Goal: Task Accomplishment & Management: Complete application form

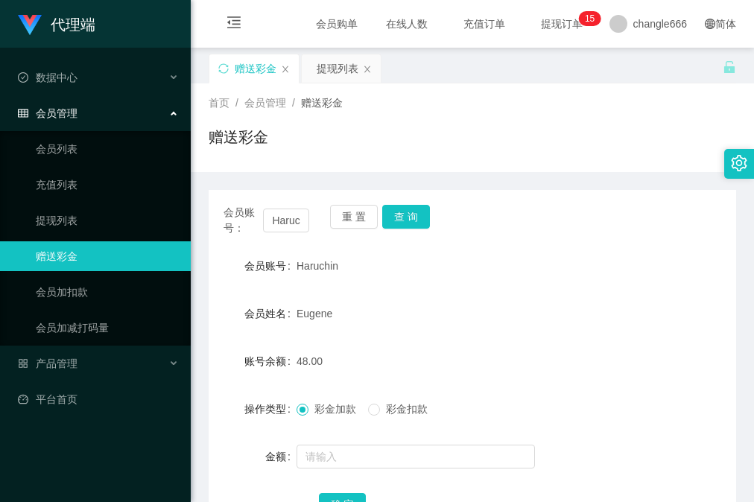
scroll to position [119, 0]
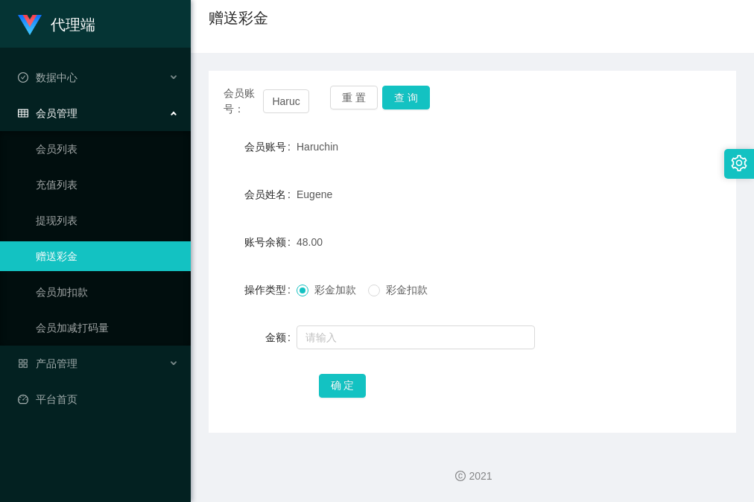
click at [468, 86] on div "会员账号： Haruchin 重 置 查 询" at bounding box center [472, 101] width 527 height 31
click at [401, 98] on button "查 询" at bounding box center [406, 98] width 48 height 24
click at [410, 101] on button "查 询" at bounding box center [406, 98] width 48 height 24
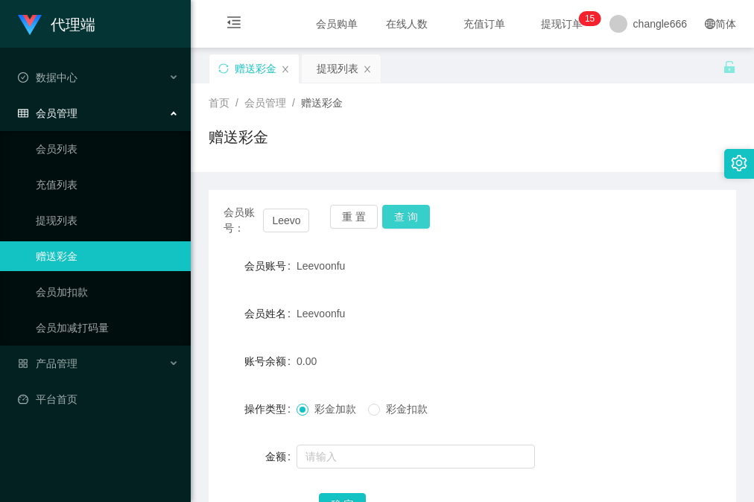
click at [407, 219] on button "查 询" at bounding box center [406, 217] width 48 height 24
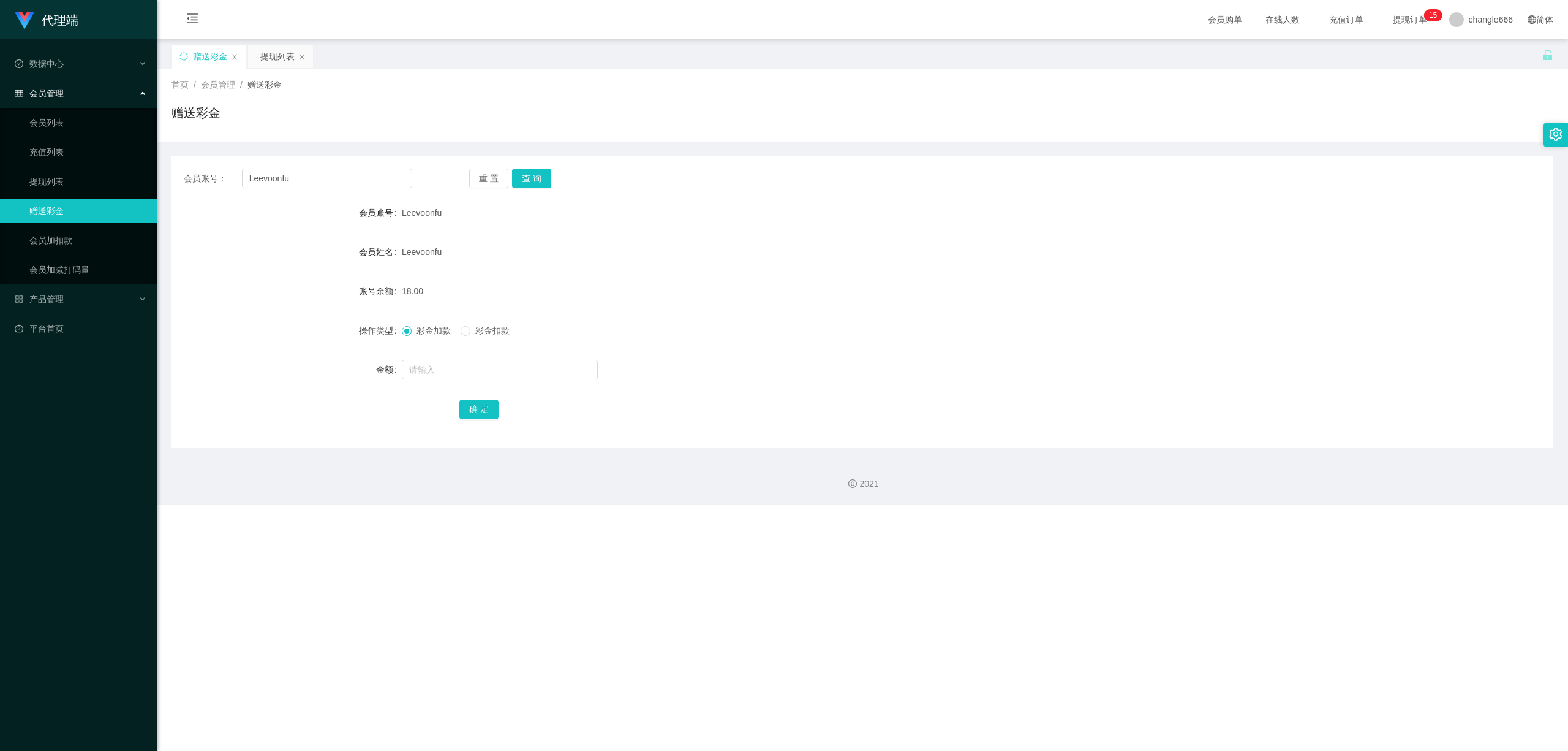
click at [316, 165] on div "会员账号： [PERSON_NAME] 重 置 查 询 会员账号 Leevoonfu 会员姓名 [PERSON_NAME] 账号余额 18.00 操作类型 彩…" at bounding box center [863, 302] width 1382 height 292
click at [309, 172] on input "Leevoonfu" at bounding box center [326, 178] width 170 height 20
click at [284, 63] on div "提现列表" at bounding box center [278, 56] width 35 height 23
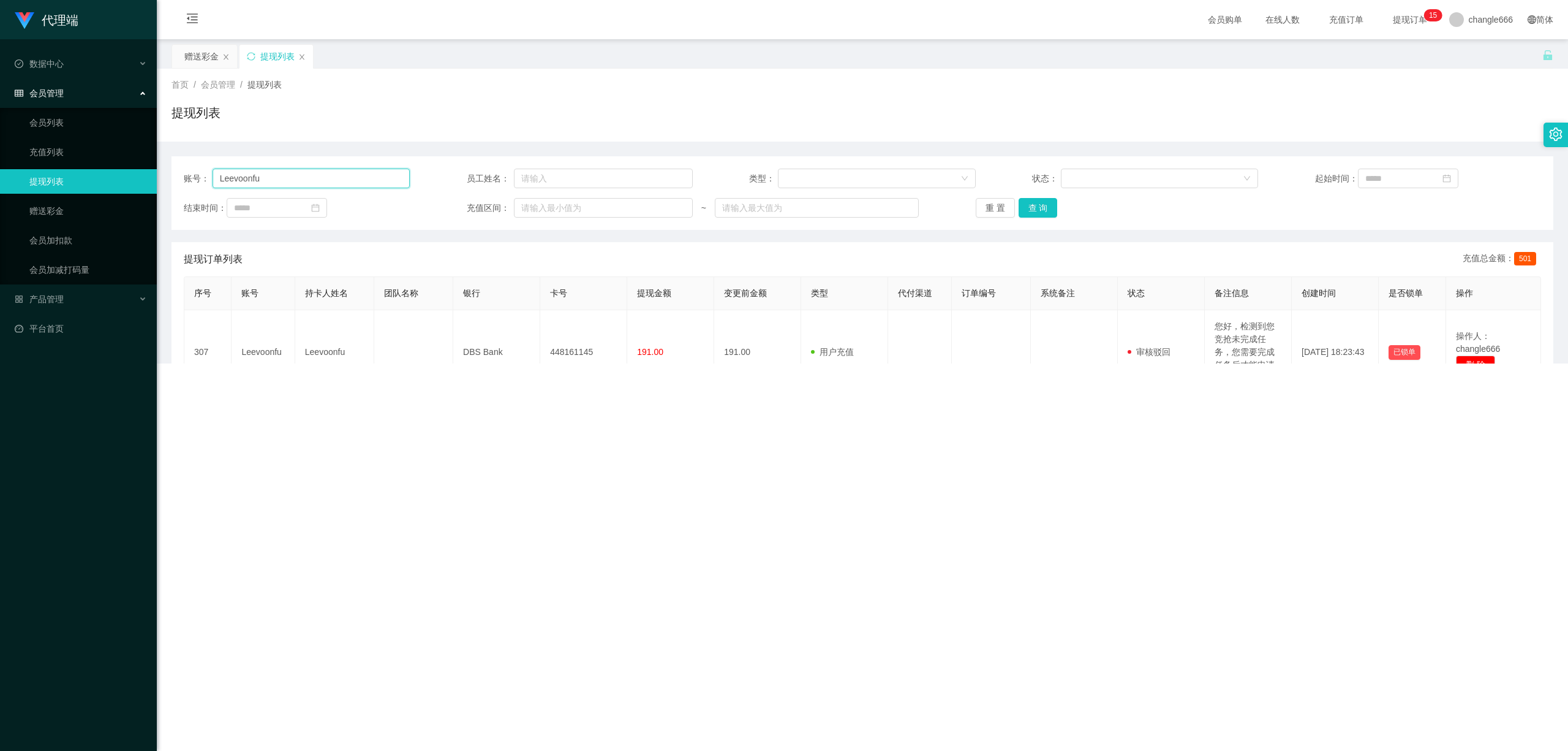
click at [315, 177] on input "Leevoonfu" at bounding box center [311, 178] width 198 height 20
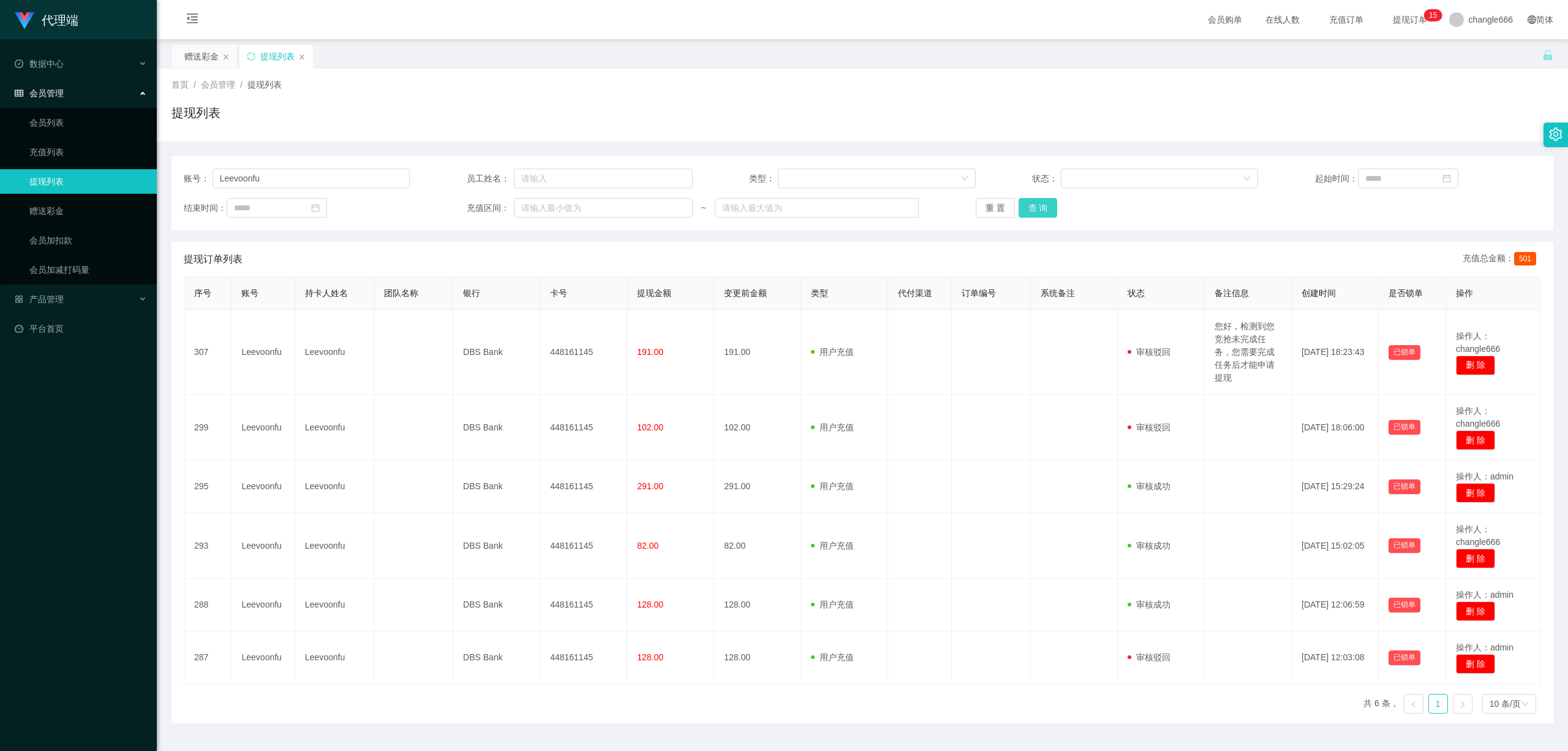
click at [619, 203] on button "查 询" at bounding box center [1038, 208] width 39 height 20
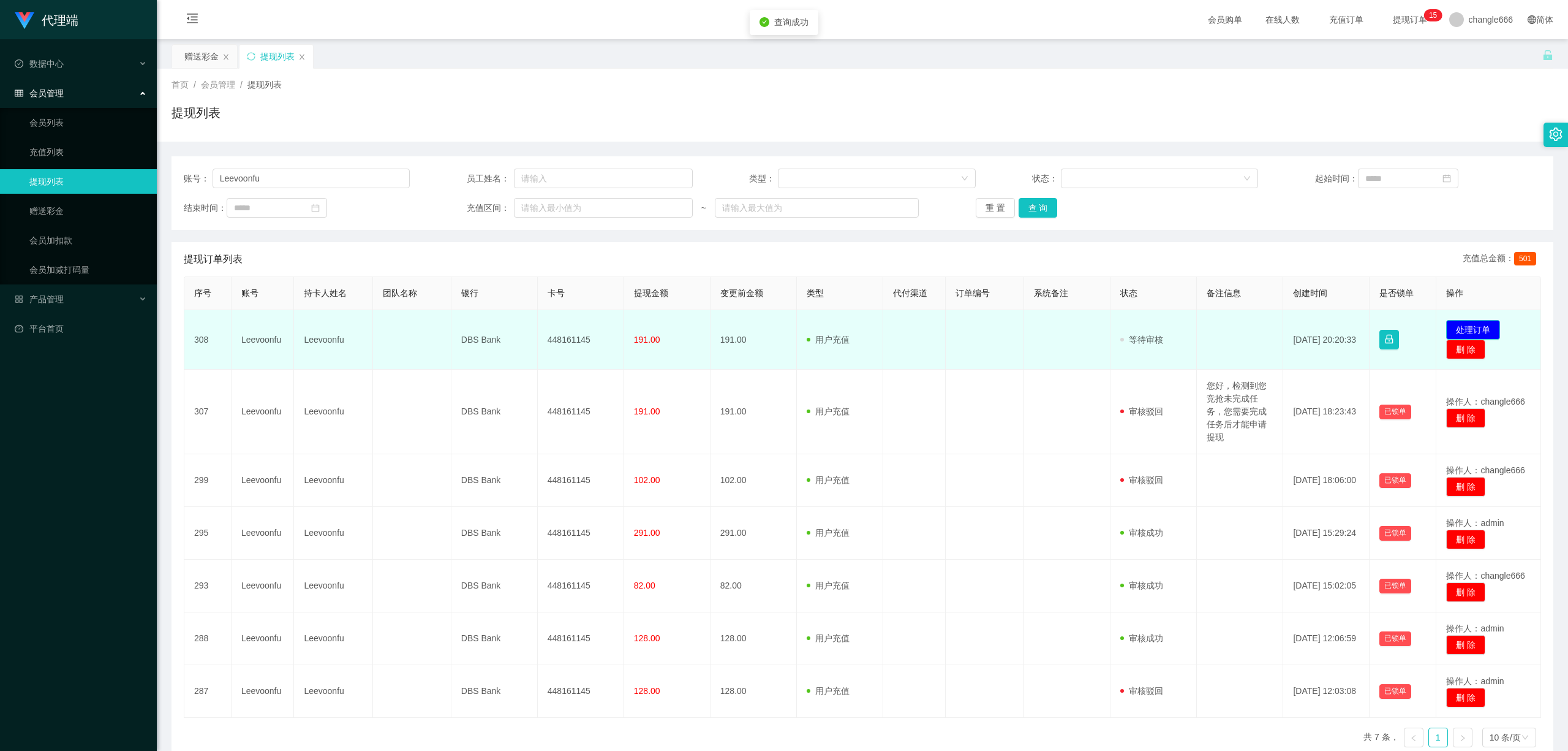
click at [619, 326] on button "处理订单" at bounding box center [1473, 330] width 54 height 20
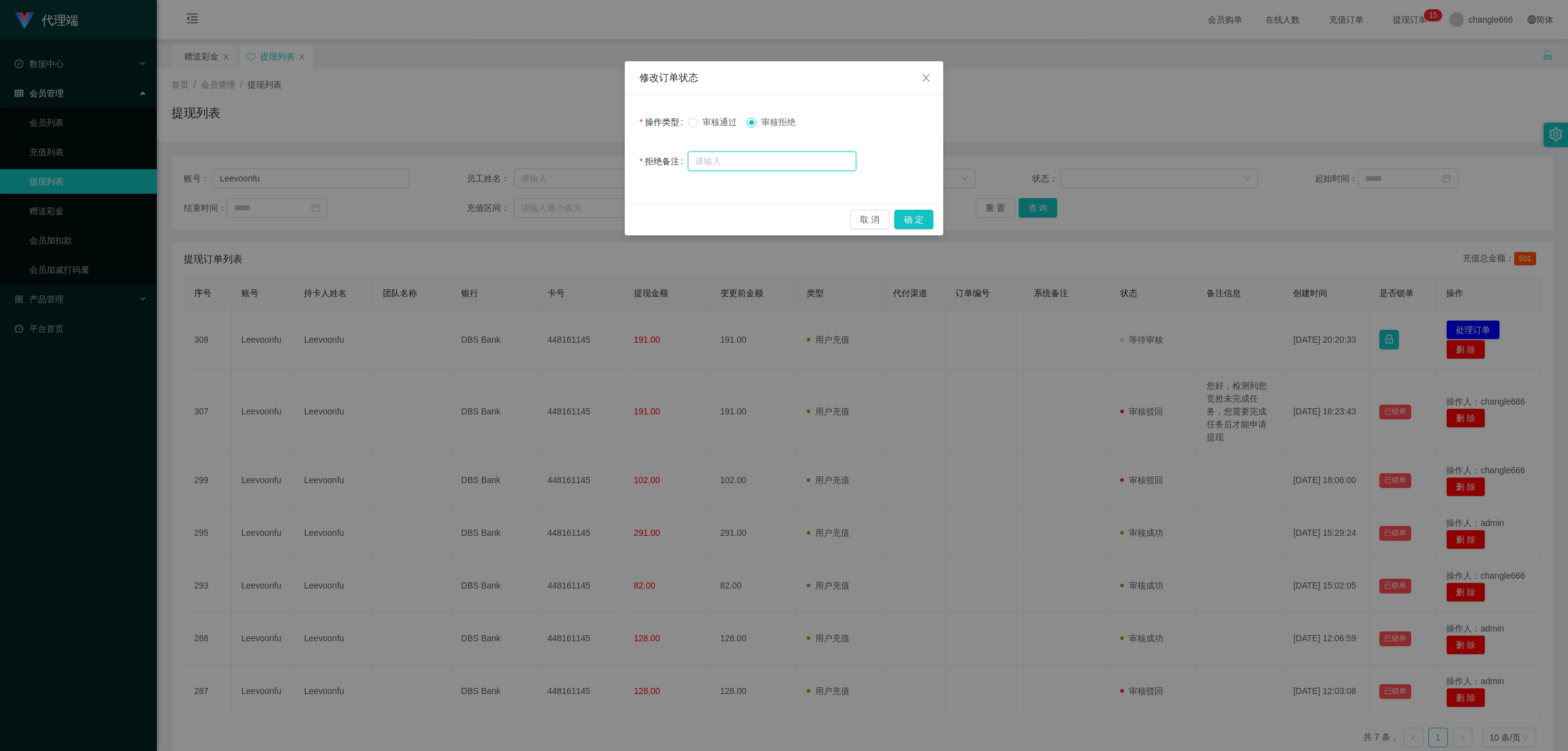
click at [619, 157] on input "text" at bounding box center [772, 161] width 169 height 20
click at [619, 222] on button "取 消" at bounding box center [870, 220] width 39 height 20
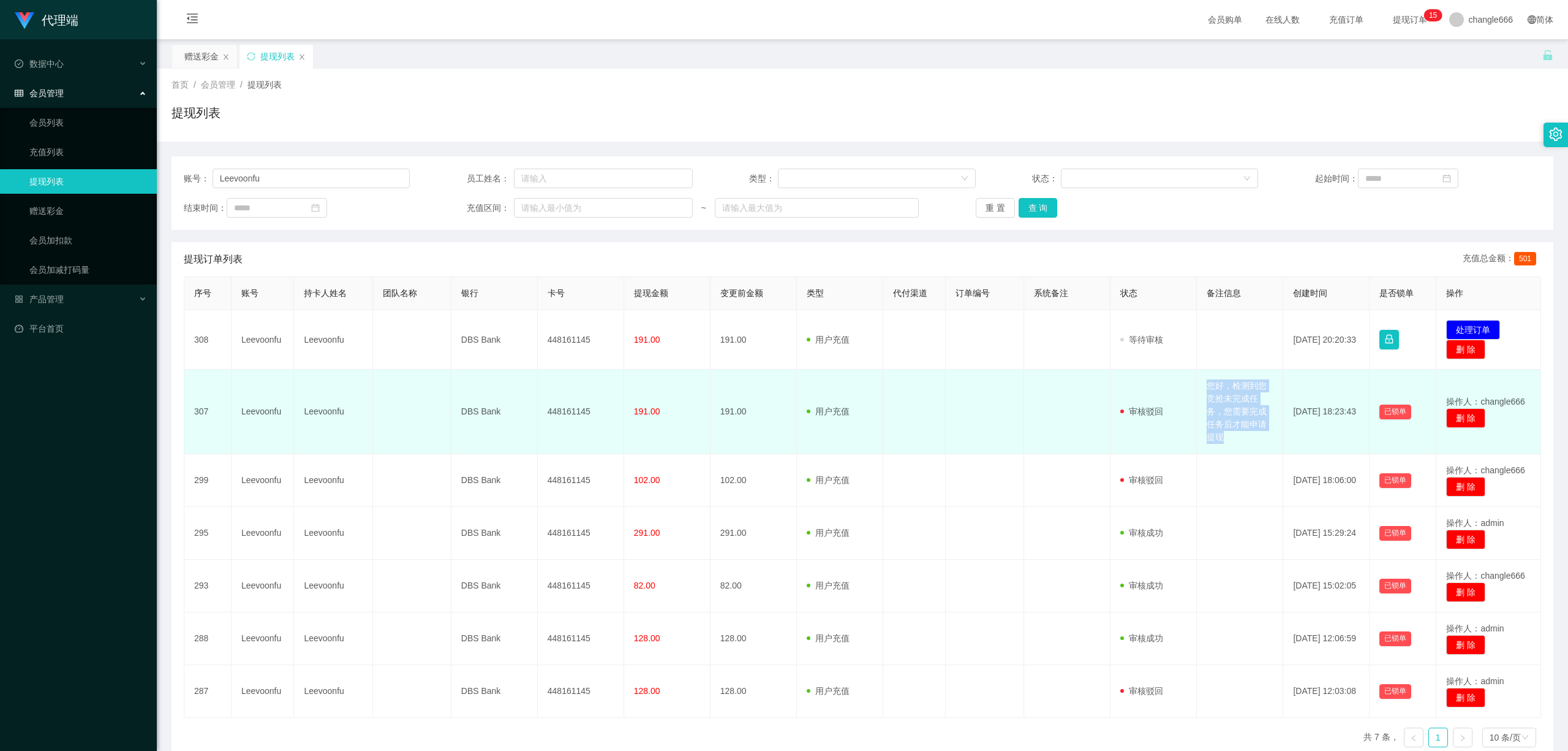
drag, startPoint x: 1199, startPoint y: 383, endPoint x: 1247, endPoint y: 442, distance: 76.1
click at [619, 412] on td "您好，检测到您竞抢未完成任务，您需要完成任务后才能申请提现" at bounding box center [1240, 411] width 86 height 85
copy td "您好，检测到您竞抢未完成任务，您需要完成任务后才能申请提现"
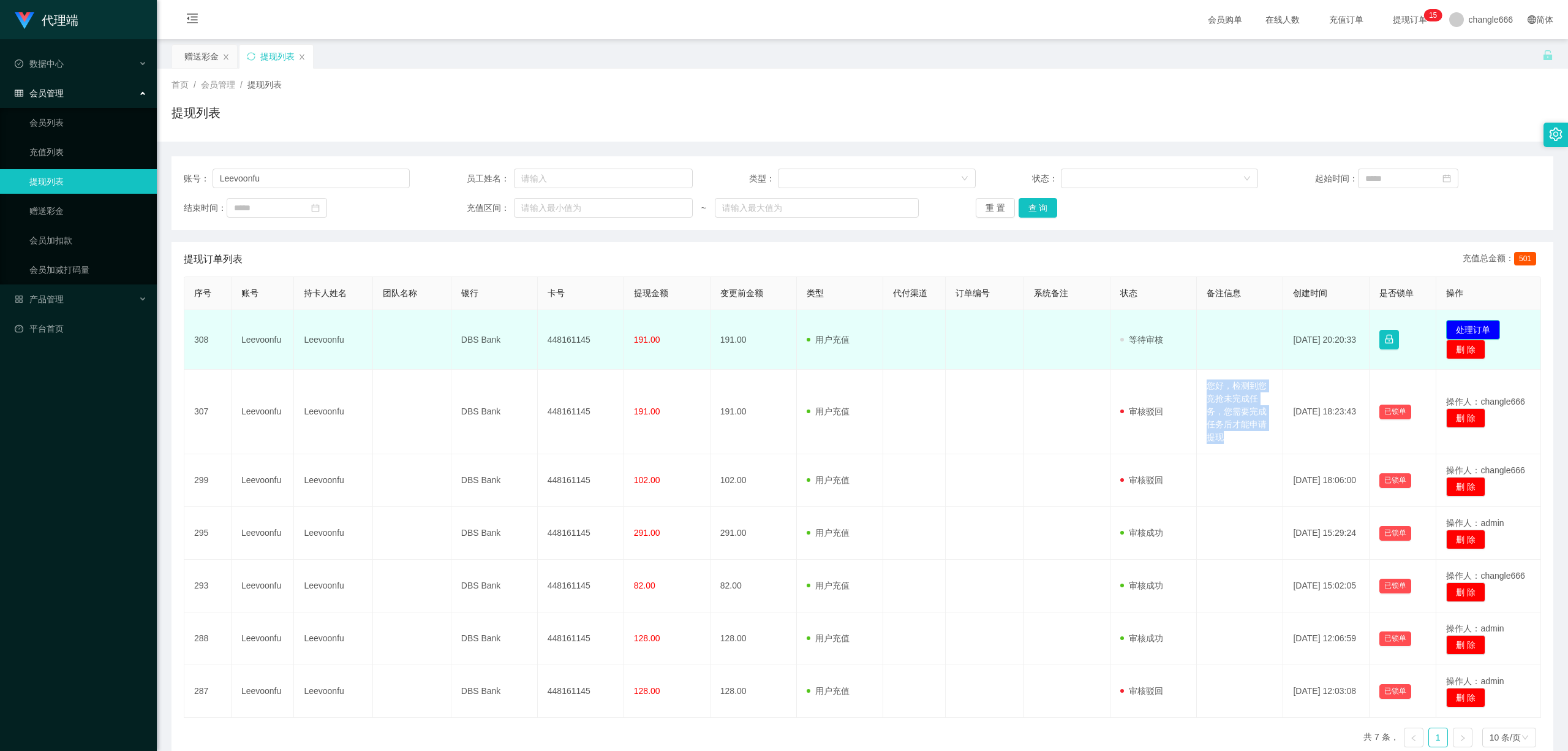
click at [619, 327] on button "处理订单" at bounding box center [1473, 330] width 54 height 20
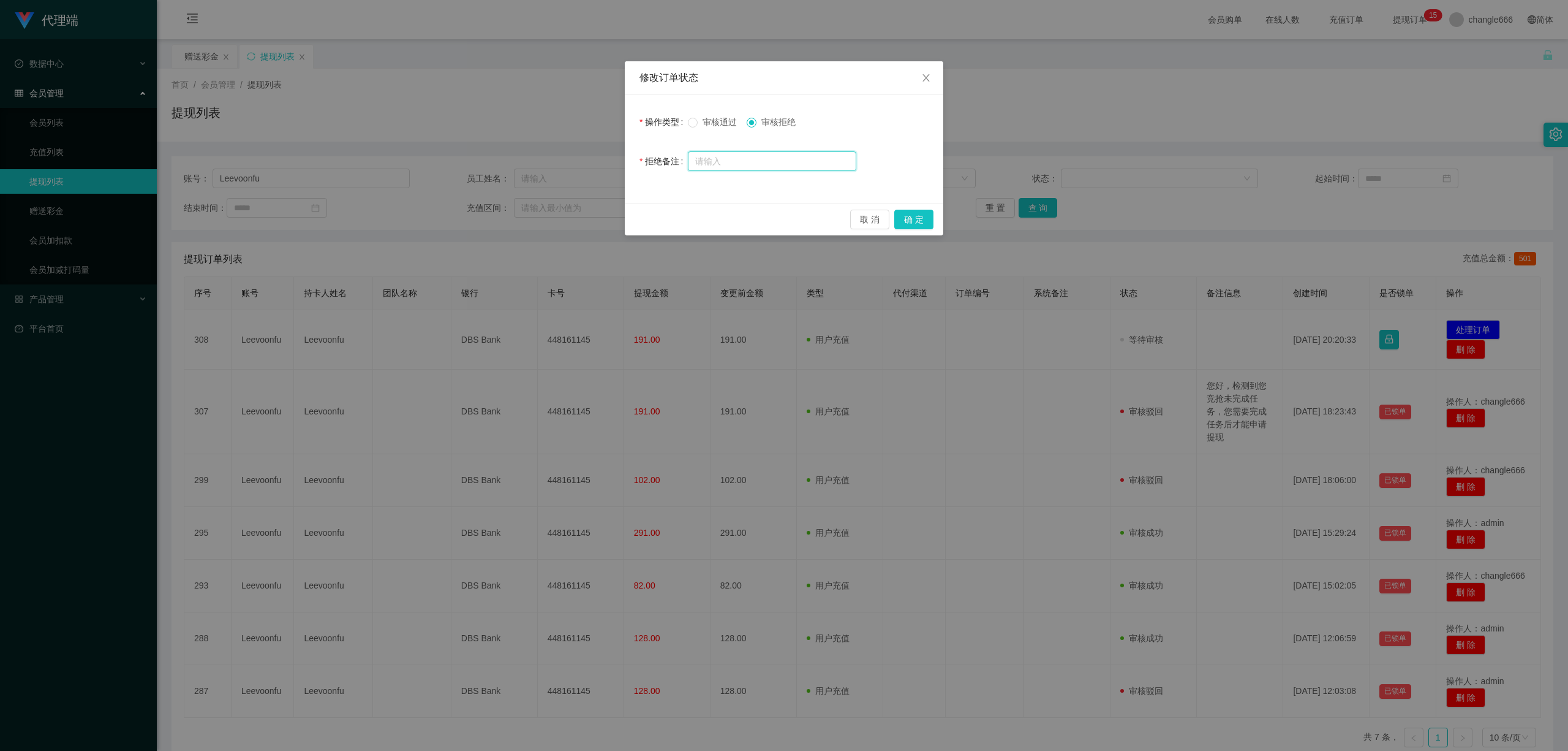
click at [619, 158] on input "text" at bounding box center [772, 161] width 169 height 20
paste input "您好，检测到您竞抢未完成任务，您需要完成任务后才能申请提现"
type input "您好，检测到您竞抢未完成任务，您需要完成任务后才能申请提现"
click at [619, 209] on div "取 消 确 定" at bounding box center [784, 219] width 318 height 32
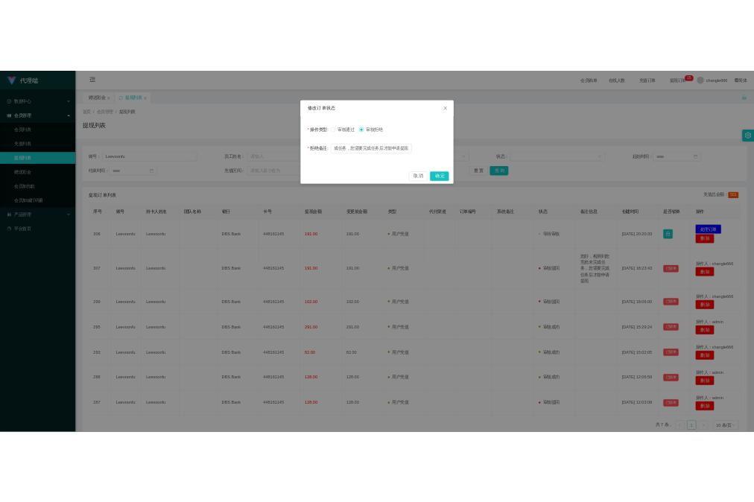
scroll to position [0, 0]
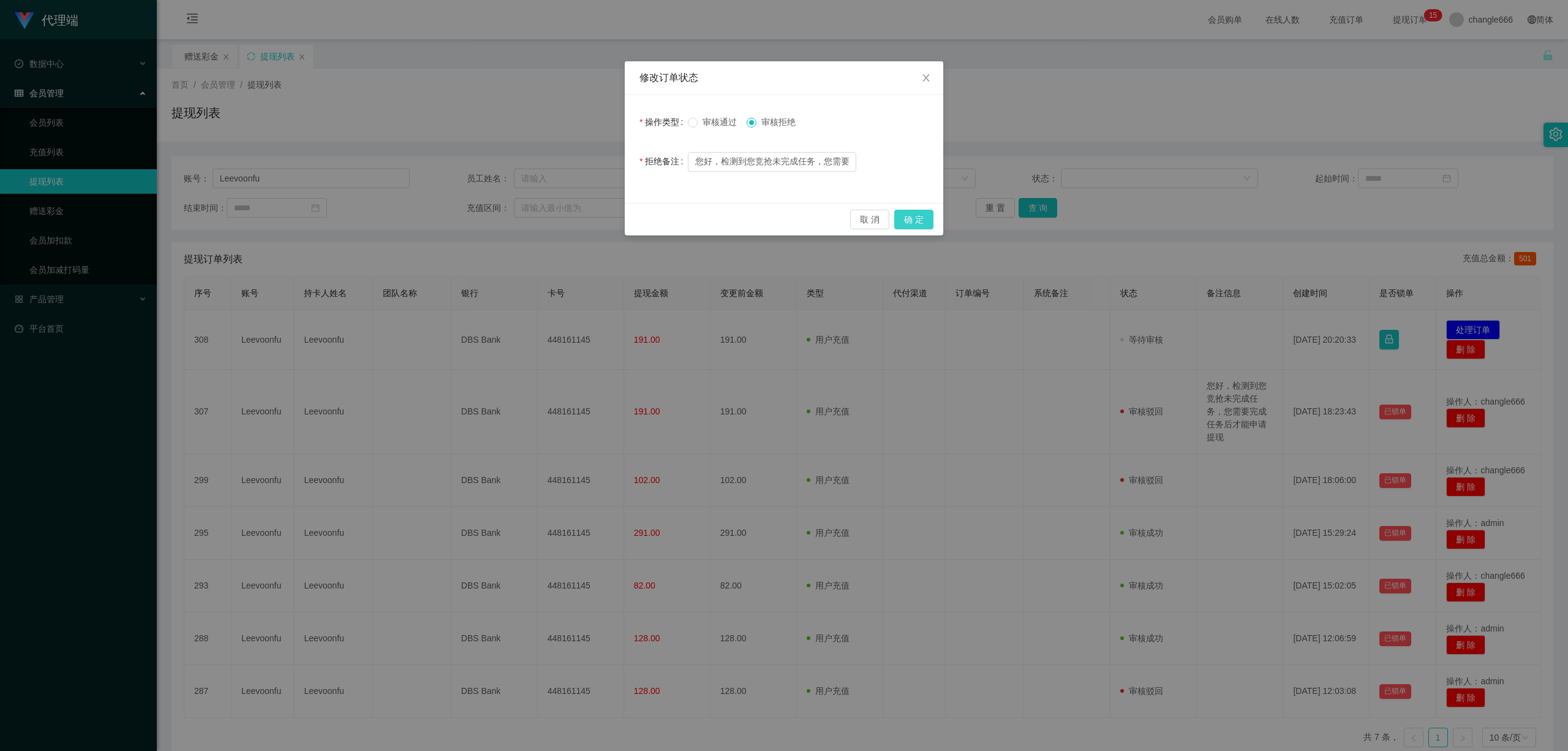
click at [619, 216] on button "确 定" at bounding box center [914, 220] width 39 height 20
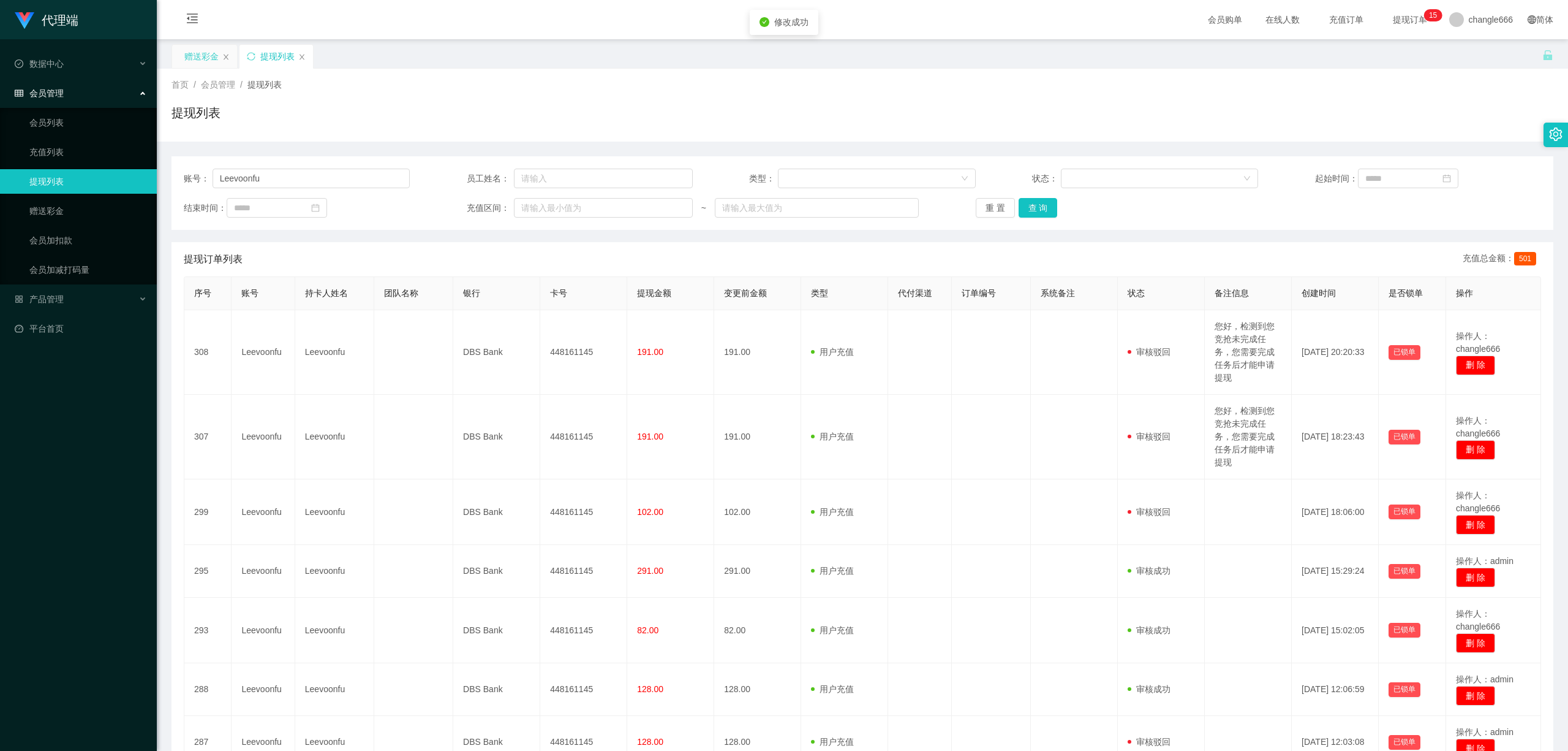
click at [206, 57] on div "赠送彩金" at bounding box center [201, 56] width 35 height 23
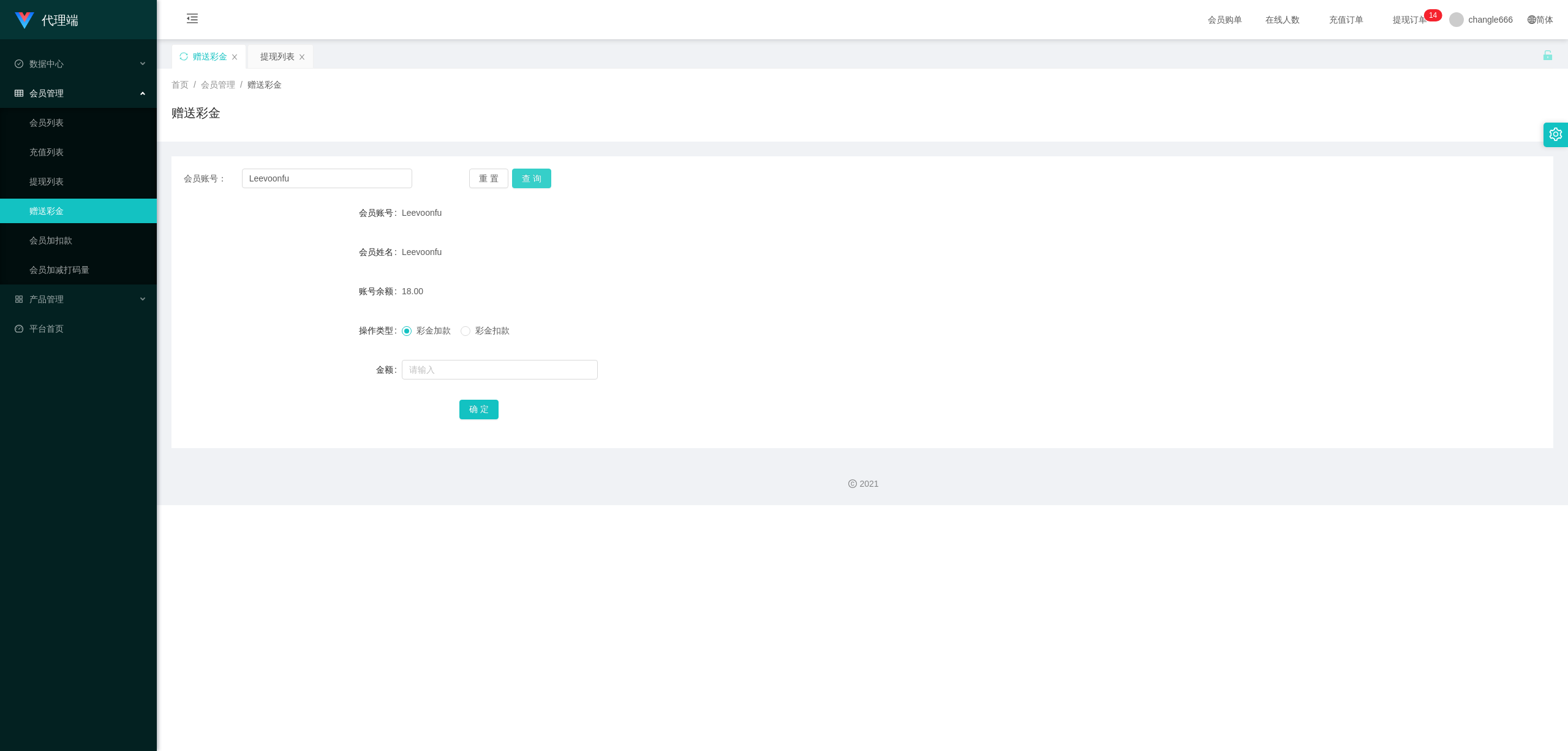
click at [544, 172] on button "查 询" at bounding box center [532, 178] width 39 height 20
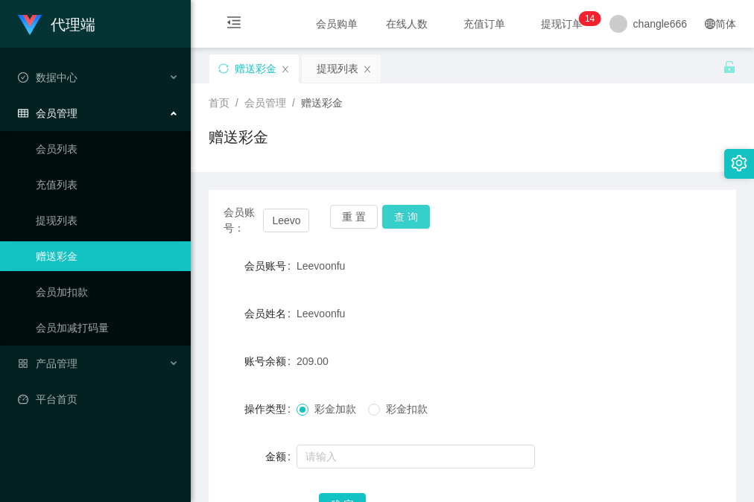
click at [416, 219] on button "查 询" at bounding box center [406, 217] width 48 height 24
drag, startPoint x: 677, startPoint y: 338, endPoint x: 588, endPoint y: 264, distance: 115.8
click at [676, 338] on form "会员账号 Leevoonfu 会员姓名 [PERSON_NAME] 账号余额 209.00 操作类型 彩金加款 彩金扣款 金额 确 定" at bounding box center [472, 385] width 527 height 268
drag, startPoint x: 404, startPoint y: 218, endPoint x: 418, endPoint y: 209, distance: 16.7
click at [404, 218] on button "查 询" at bounding box center [406, 217] width 48 height 24
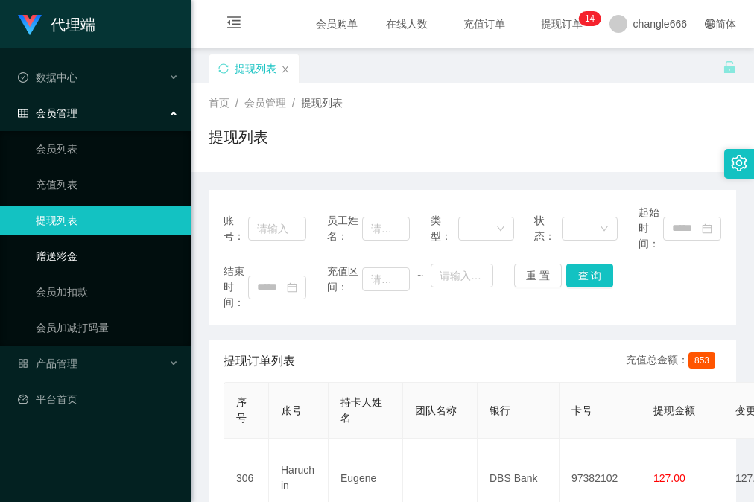
click at [67, 251] on link "赠送彩金" at bounding box center [107, 256] width 143 height 30
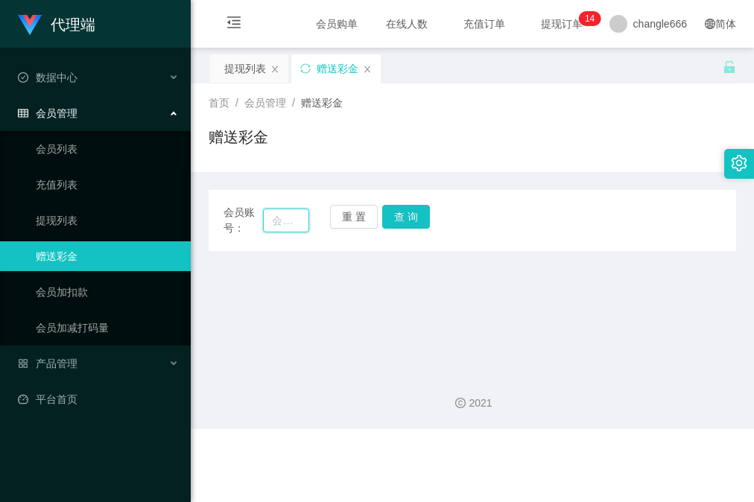
drag, startPoint x: 287, startPoint y: 220, endPoint x: 311, endPoint y: 216, distance: 24.3
click at [289, 219] on input "text" at bounding box center [285, 221] width 45 height 24
paste input "jessqq"
type input "jessqq"
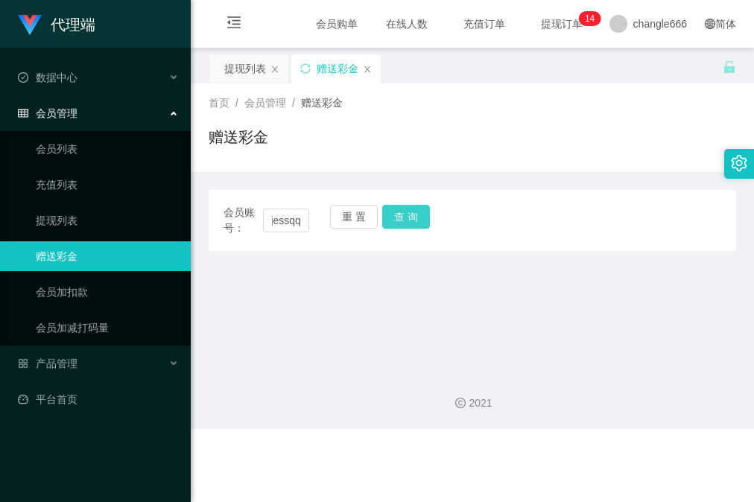
click at [397, 220] on button "查 询" at bounding box center [406, 217] width 48 height 24
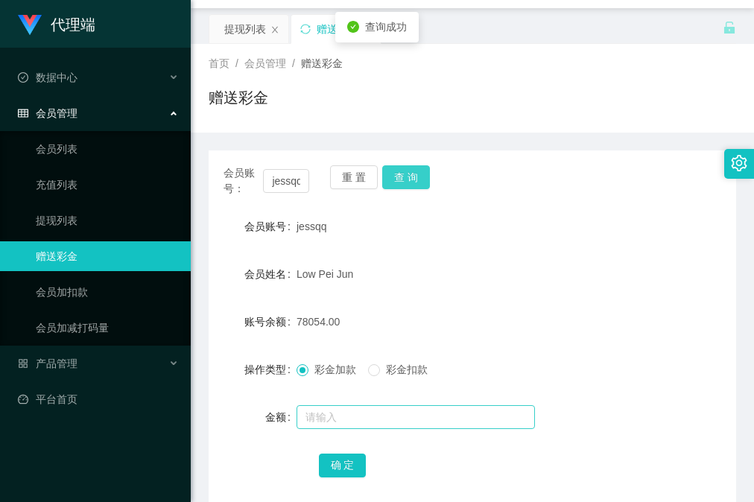
scroll to position [99, 0]
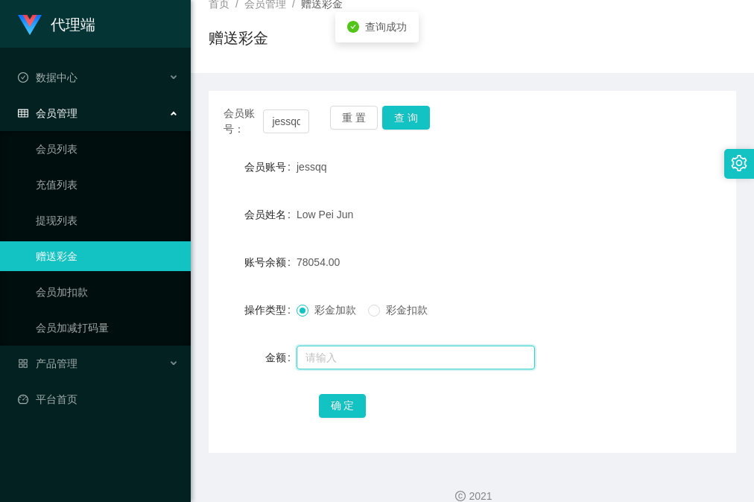
drag, startPoint x: 412, startPoint y: 364, endPoint x: 453, endPoint y: 329, distance: 53.9
click at [415, 361] on input "text" at bounding box center [415, 358] width 238 height 24
type input "15"
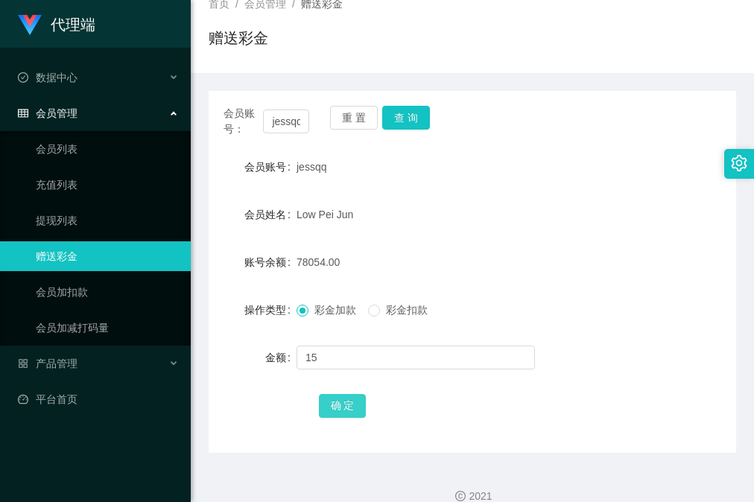
click at [347, 399] on button "确 定" at bounding box center [343, 406] width 48 height 24
click at [410, 116] on button "查 询" at bounding box center [406, 118] width 48 height 24
